Goal: Entertainment & Leisure: Consume media (video, audio)

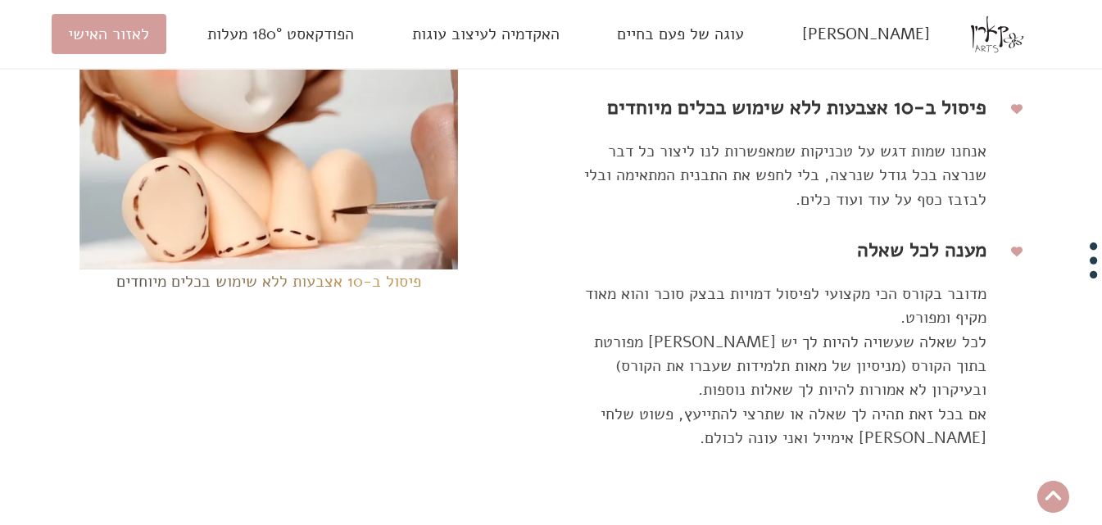
scroll to position [7639, 0]
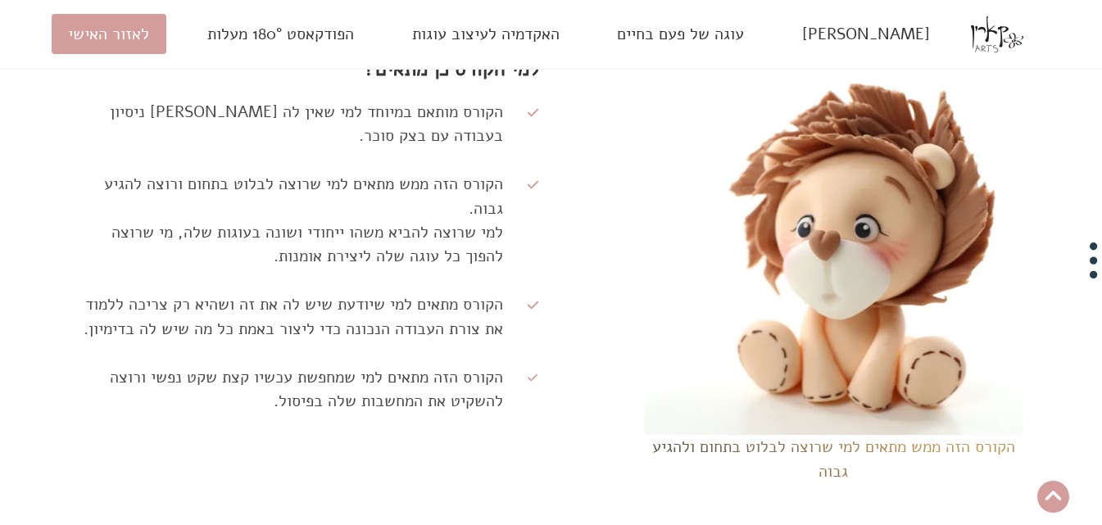
click at [552, 330] on div "למי הקורס כן מתאים? הקורס מותאם במיוחד למי שאין לה [PERSON_NAME] ניסיון בעבודה …" at bounding box center [551, 270] width 968 height 456
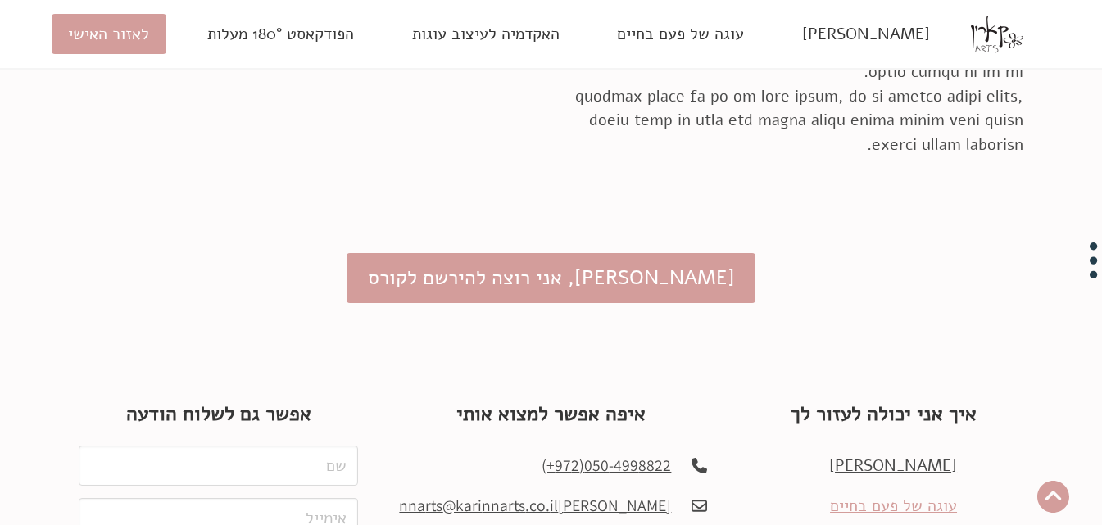
scroll to position [16276, 0]
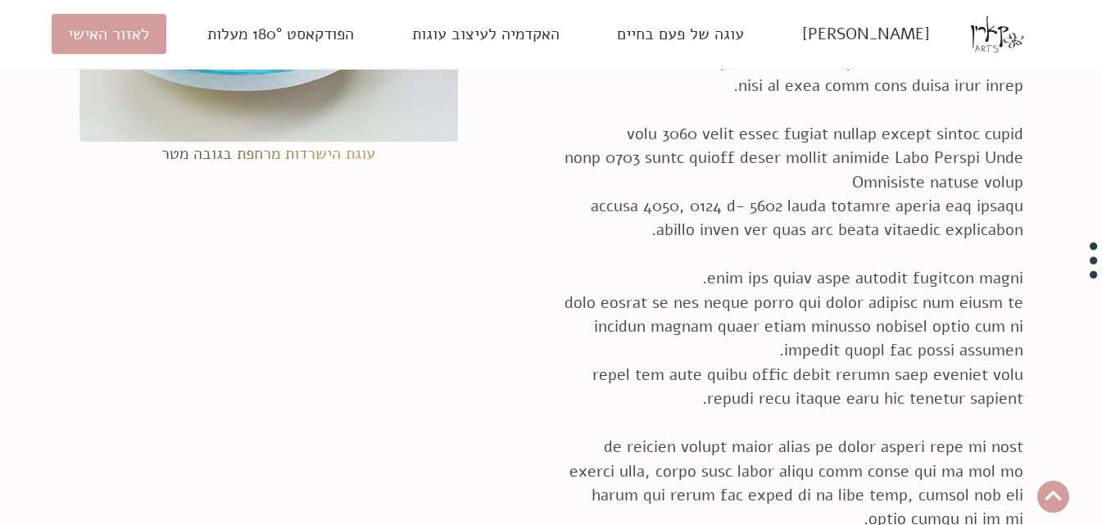
scroll to position [15836, 0]
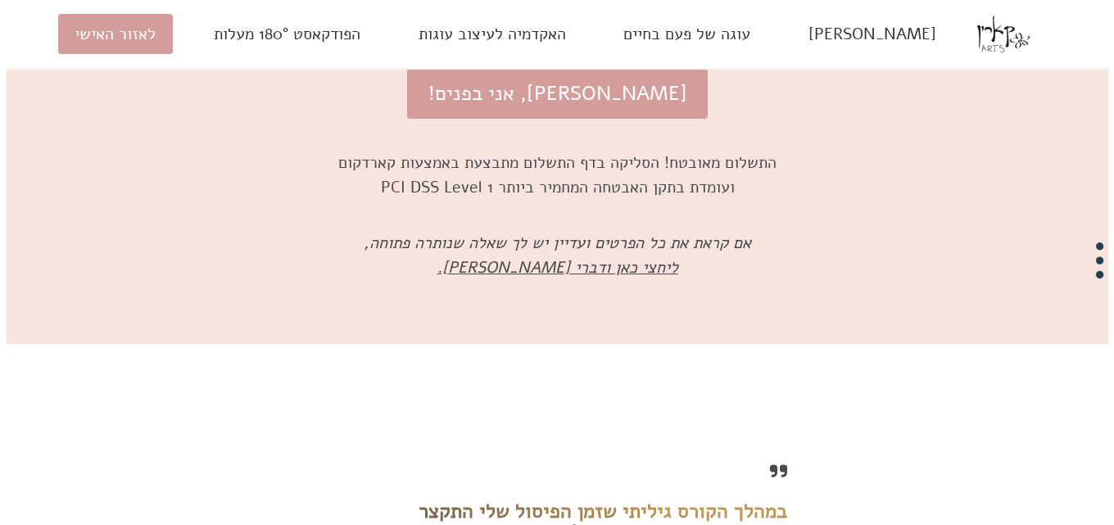
scroll to position [10869, 0]
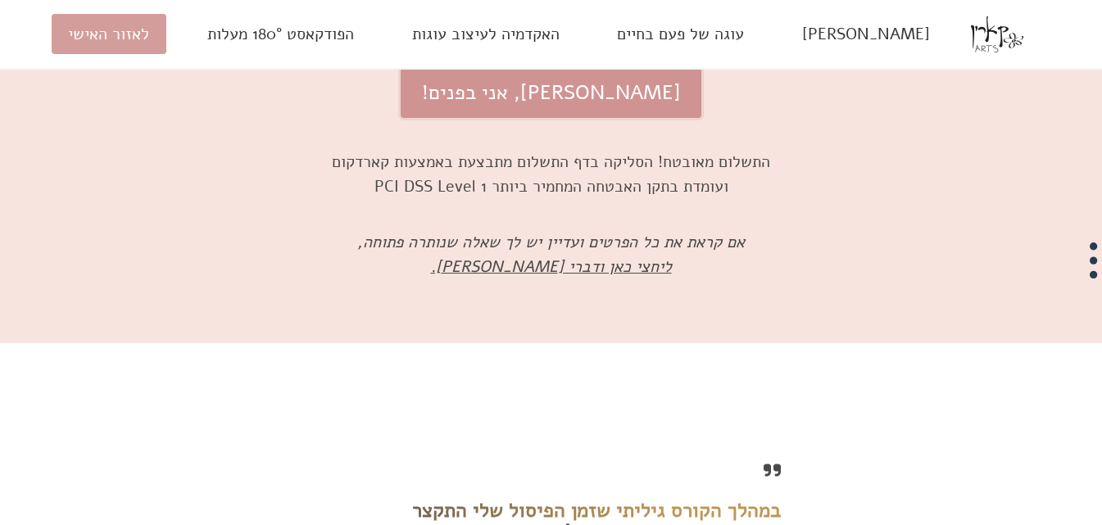
click at [590, 118] on button "[PERSON_NAME], אני בפנים!" at bounding box center [551, 93] width 301 height 50
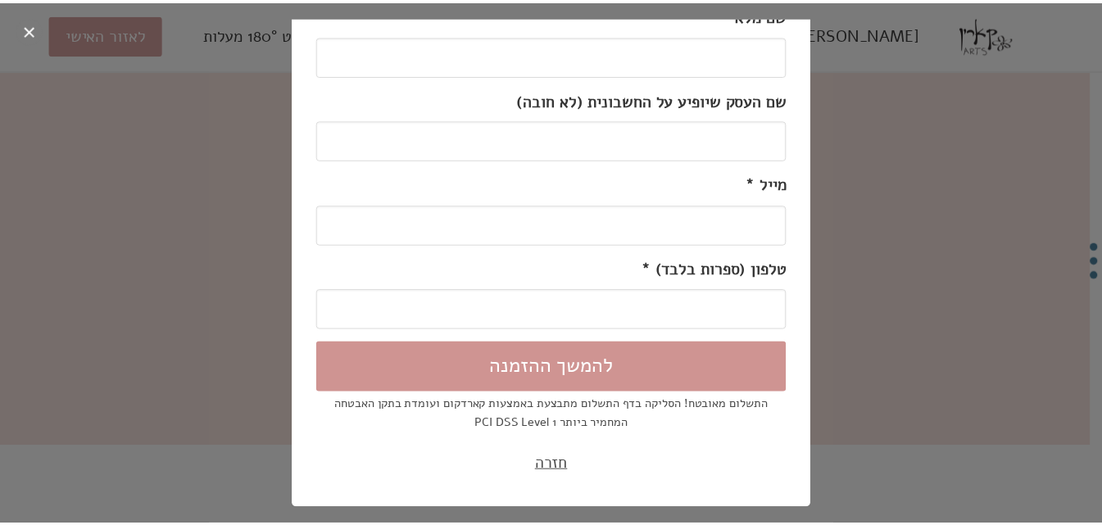
scroll to position [0, 0]
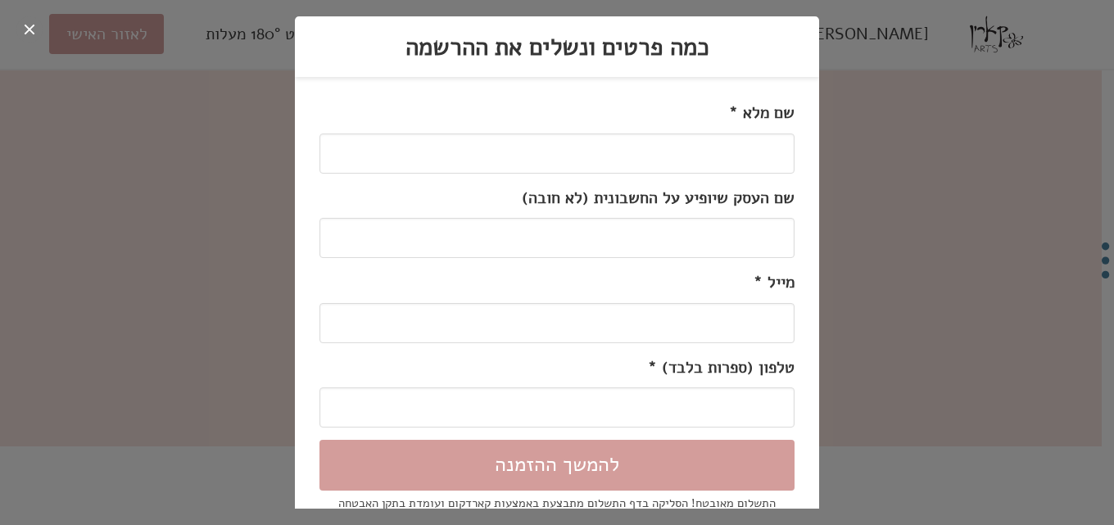
click at [168, 181] on div at bounding box center [557, 262] width 1114 height 525
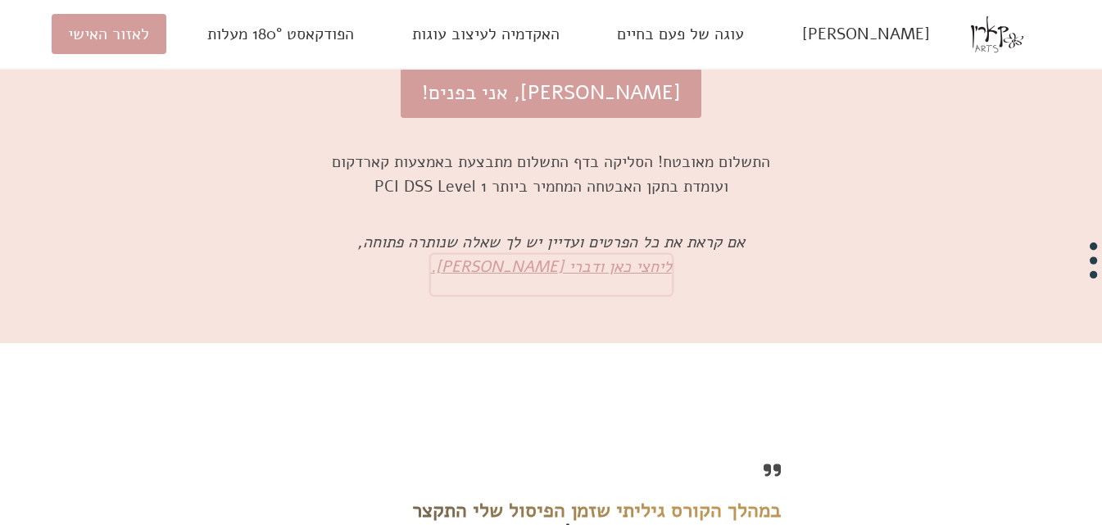
click at [550, 295] on link "ליחצי כאן ודברי [PERSON_NAME]." at bounding box center [551, 275] width 241 height 40
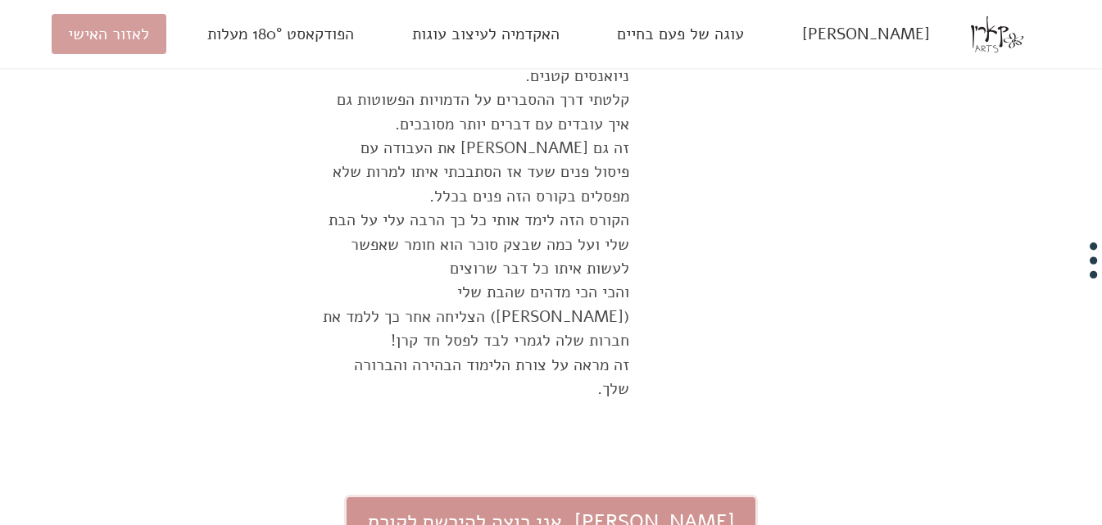
click at [549, 497] on link "[PERSON_NAME], אני רוצה להירשם לקורס" at bounding box center [551, 522] width 409 height 50
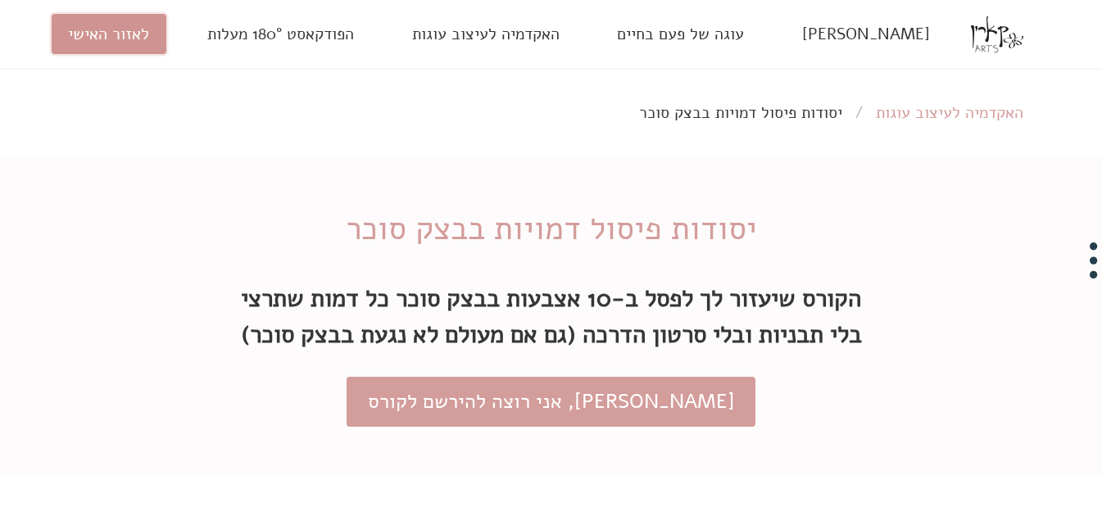
click at [150, 37] on link "לאזור האישי" at bounding box center [109, 34] width 115 height 40
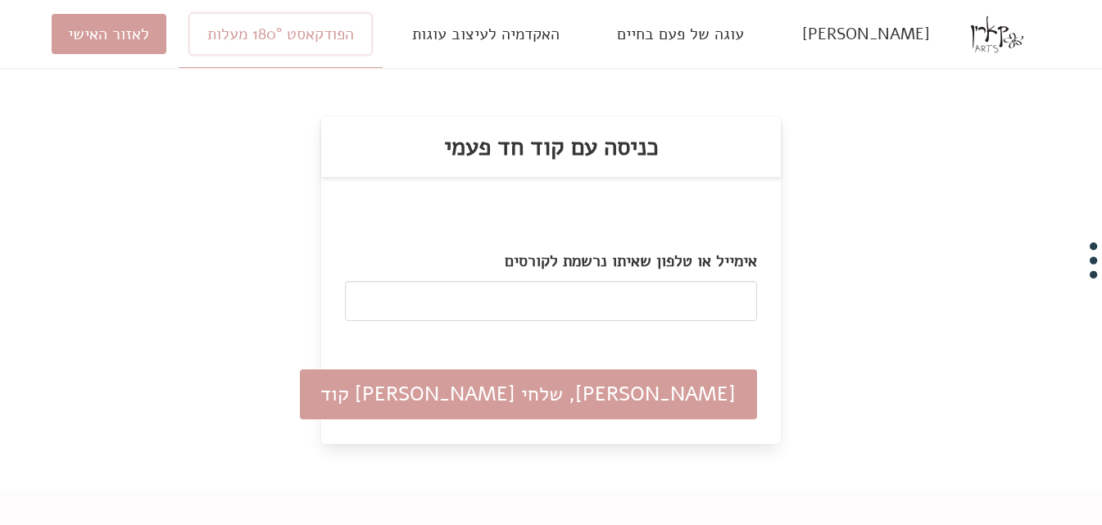
click at [274, 53] on link "הפודקאסט 180° מעלות" at bounding box center [280, 34] width 180 height 40
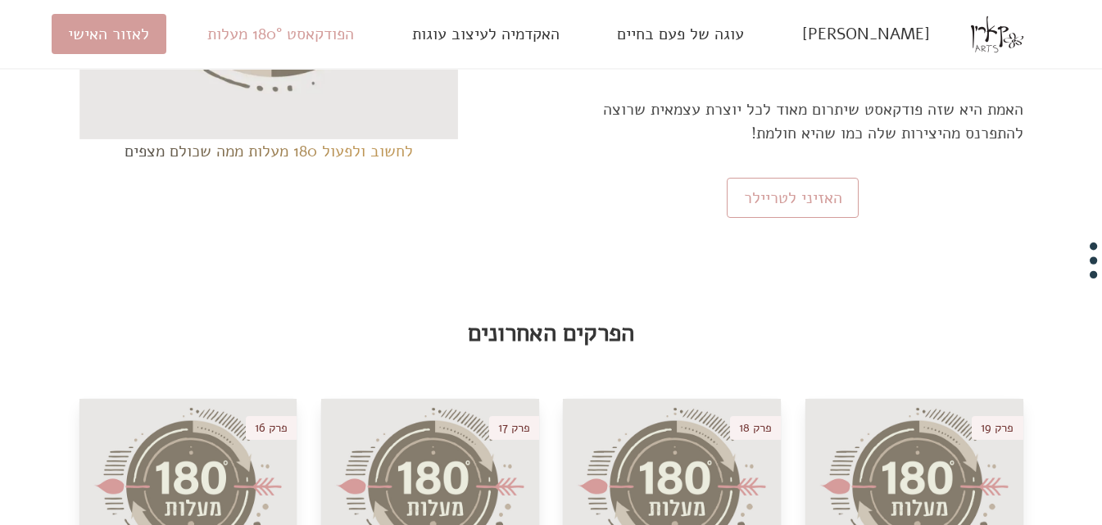
scroll to position [1100, 0]
click at [767, 179] on link "האזיני לטריילר" at bounding box center [793, 199] width 132 height 40
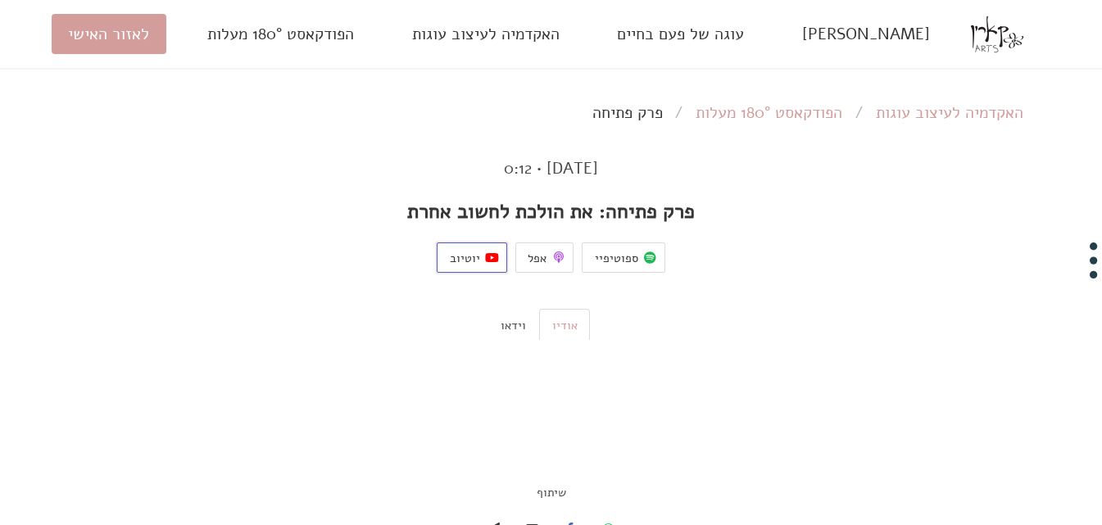
click at [469, 250] on span "יוטיוב" at bounding box center [465, 258] width 30 height 18
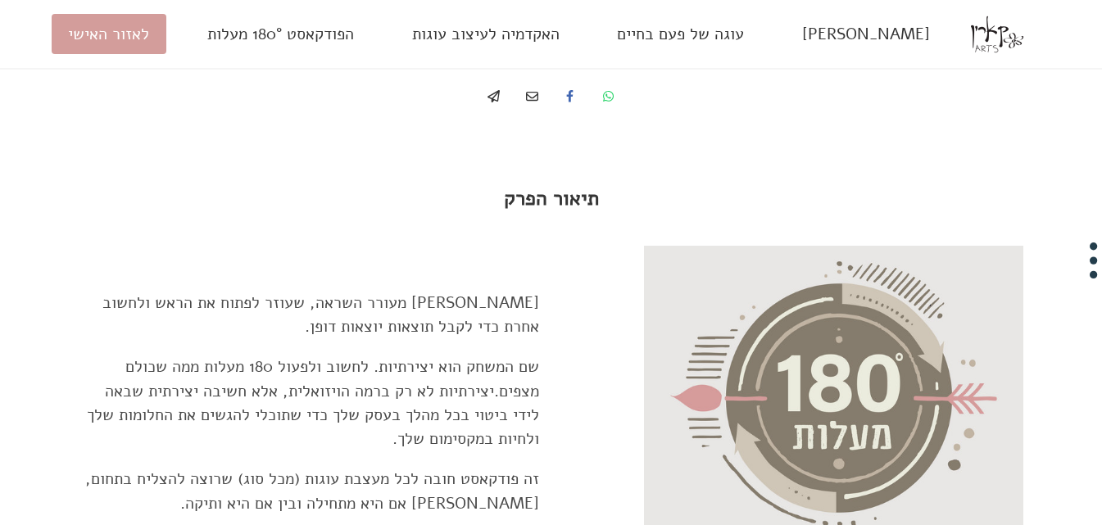
scroll to position [379, 0]
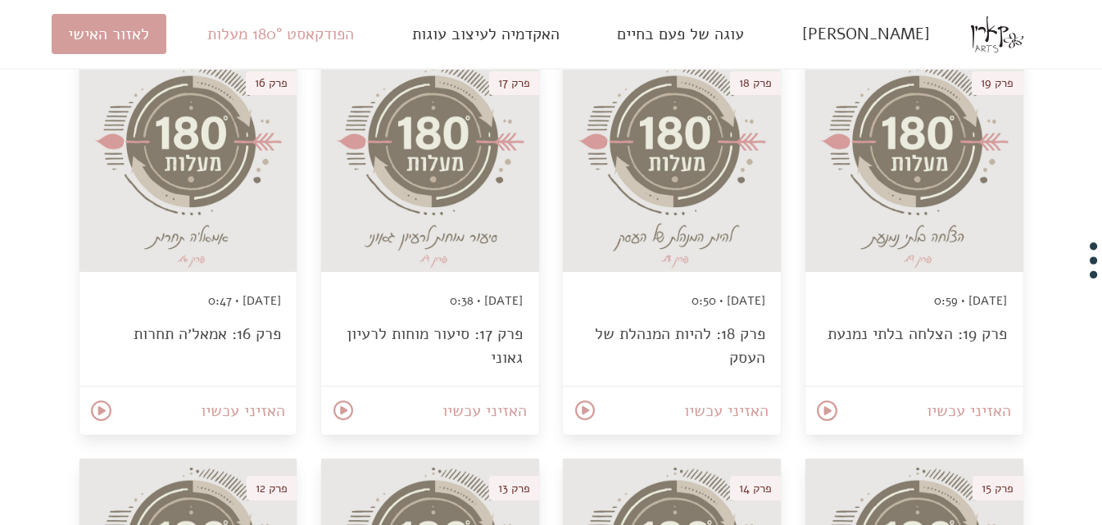
scroll to position [1446, 0]
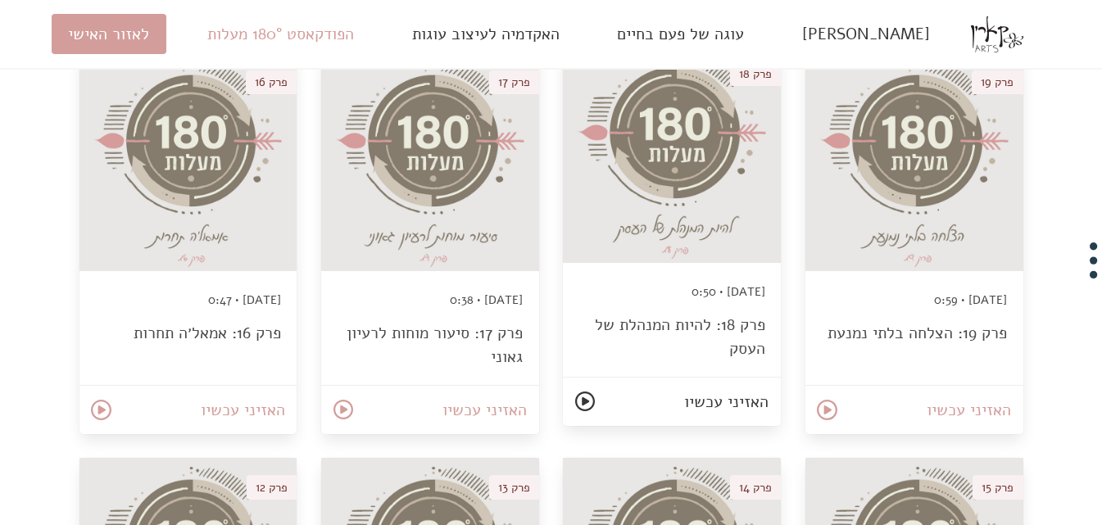
click at [656, 378] on link "האזיני עכשיו" at bounding box center [672, 402] width 218 height 48
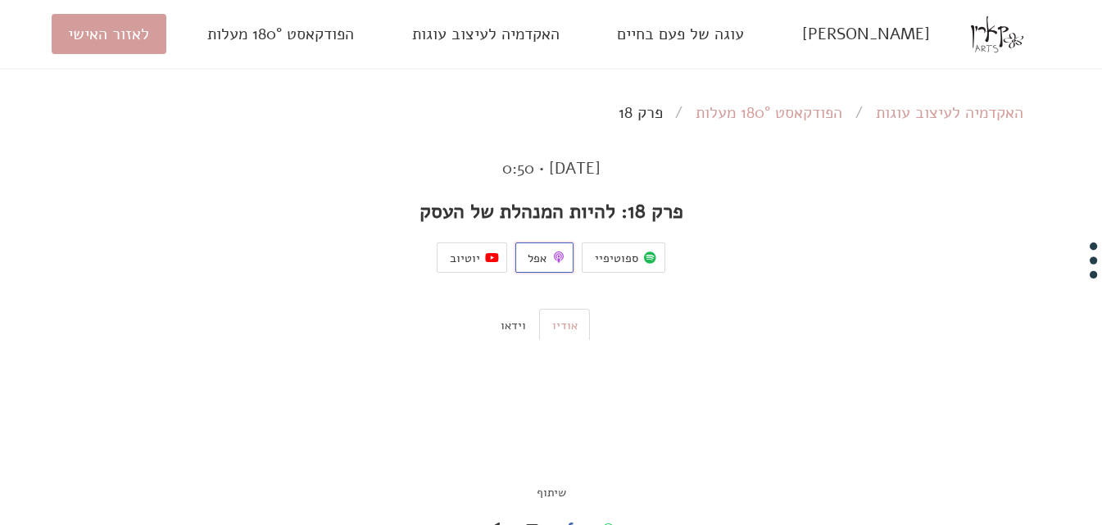
click at [542, 260] on span "אפל" at bounding box center [537, 258] width 19 height 18
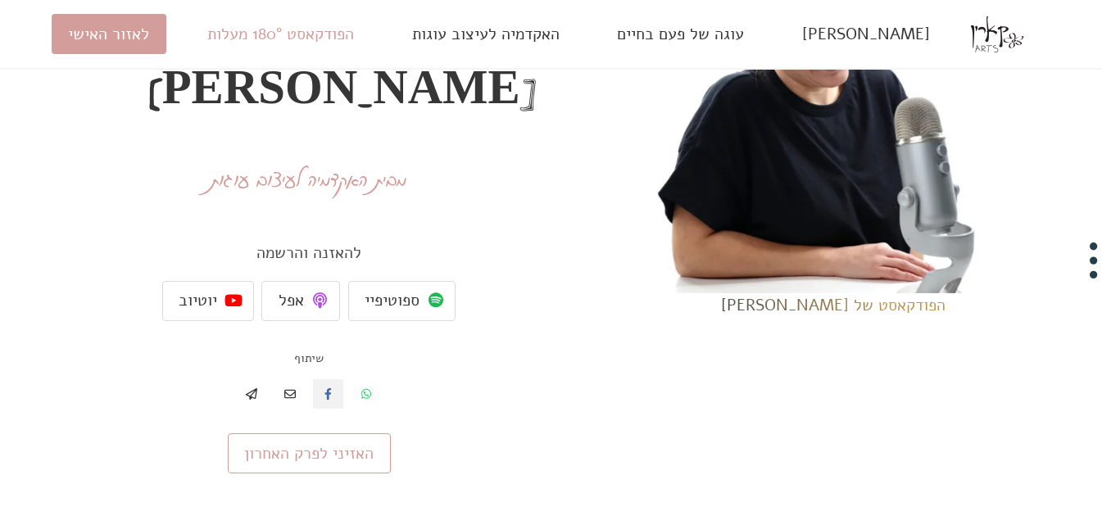
scroll to position [293, 0]
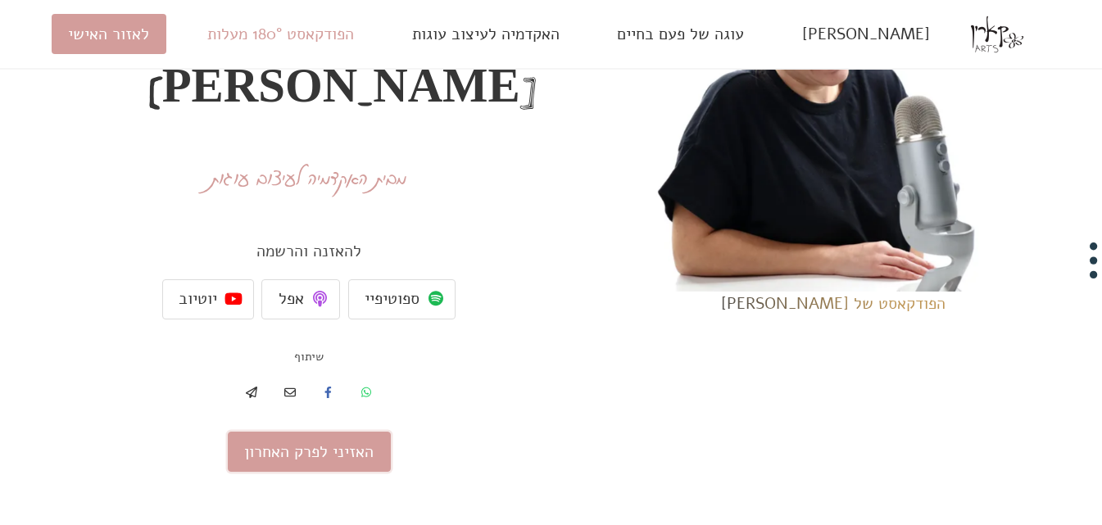
click at [298, 432] on link "האזיני לפרק האחרון" at bounding box center [309, 452] width 163 height 40
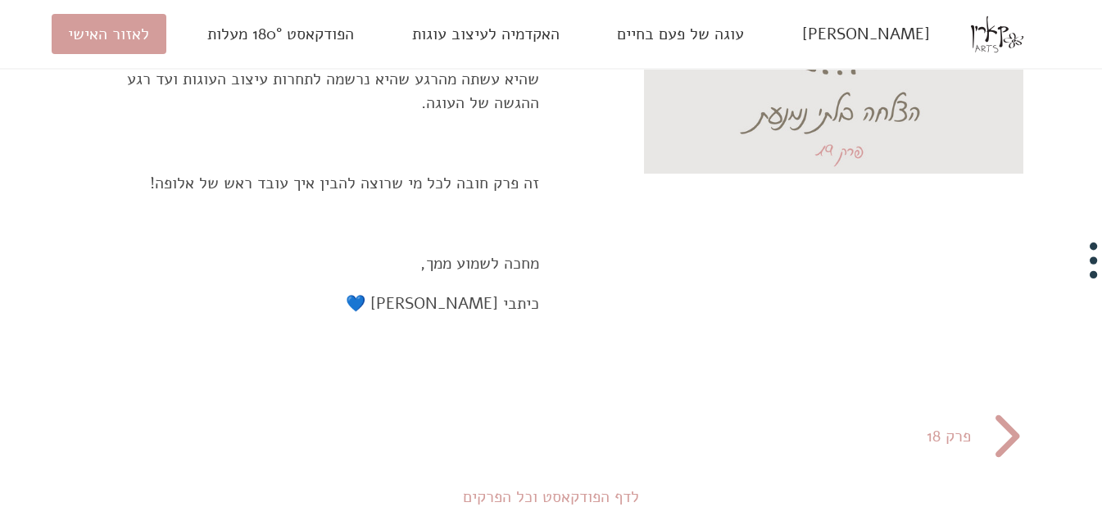
scroll to position [885, 0]
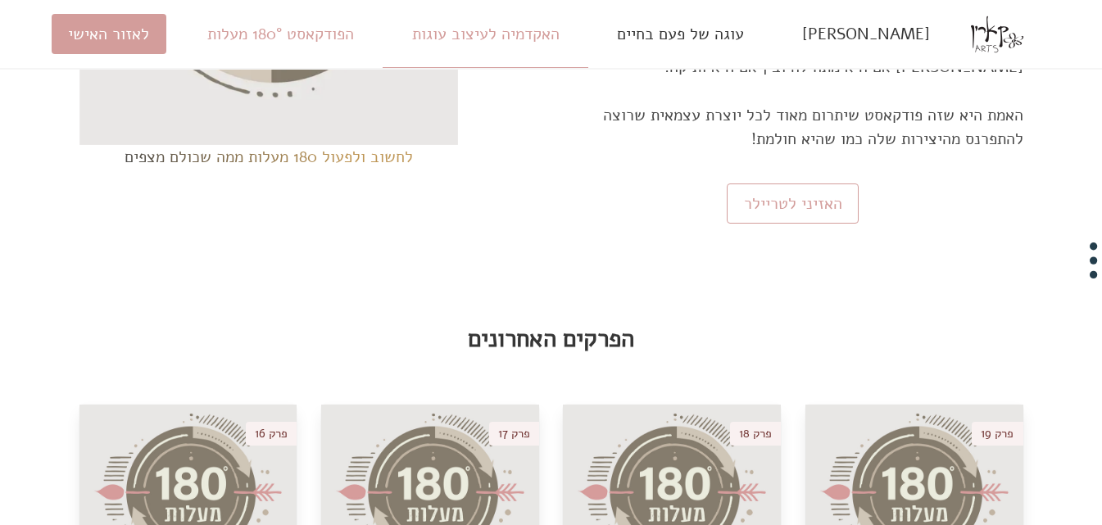
scroll to position [1073, 0]
